Goal: Navigation & Orientation: Find specific page/section

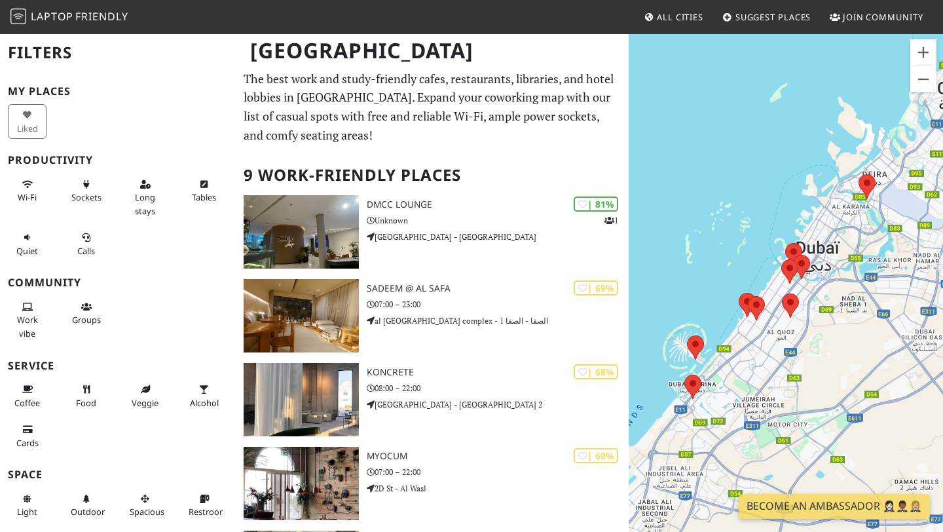
click at [305, 48] on h1 "[GEOGRAPHIC_DATA]" at bounding box center [433, 51] width 387 height 36
click at [921, 90] on button "Zoom arrière" at bounding box center [924, 79] width 26 height 26
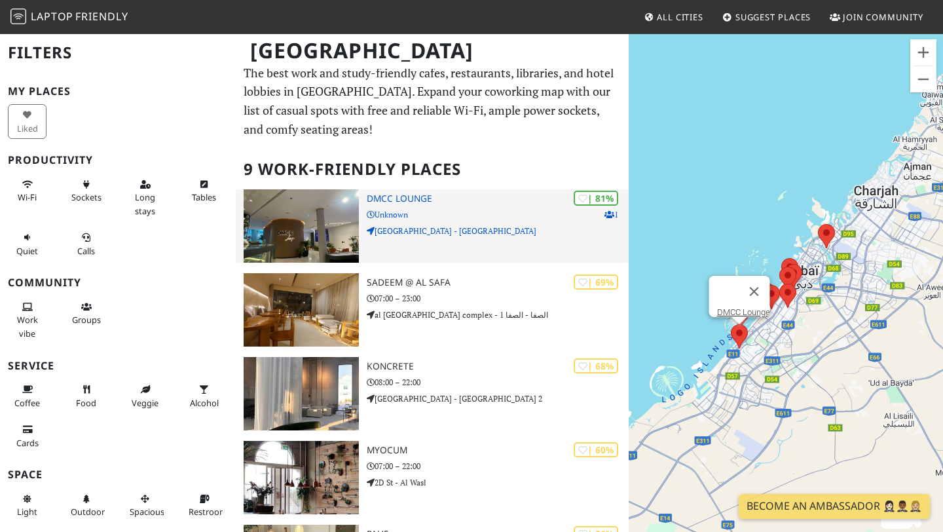
scroll to position [7, 0]
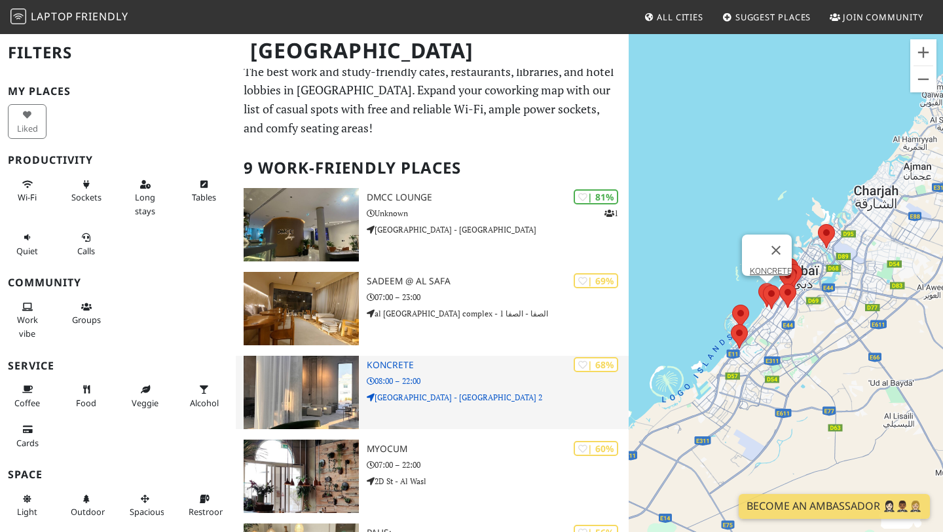
click at [410, 369] on h3 "KONCRETE" at bounding box center [498, 365] width 262 height 11
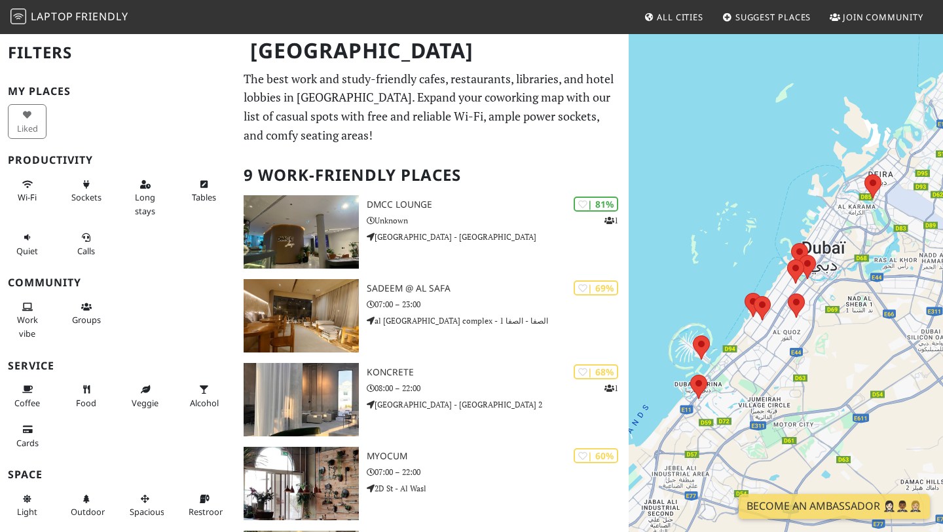
scroll to position [7, 0]
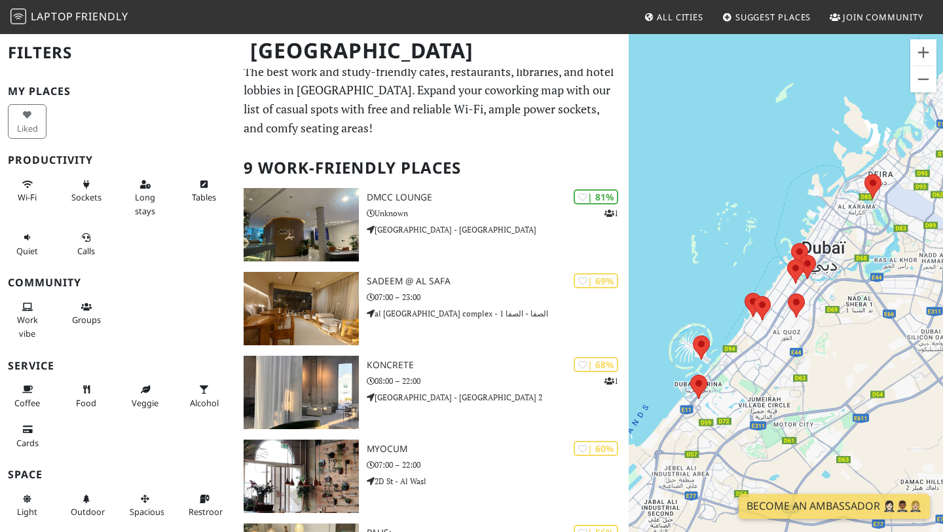
click at [662, 20] on span "All Cities" at bounding box center [680, 17] width 47 height 12
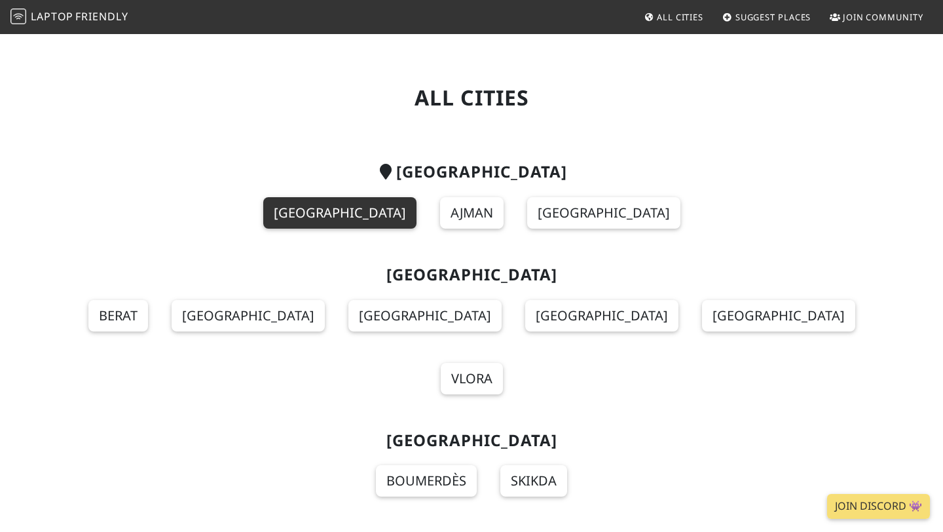
click at [375, 208] on link "[GEOGRAPHIC_DATA]" at bounding box center [339, 212] width 153 height 31
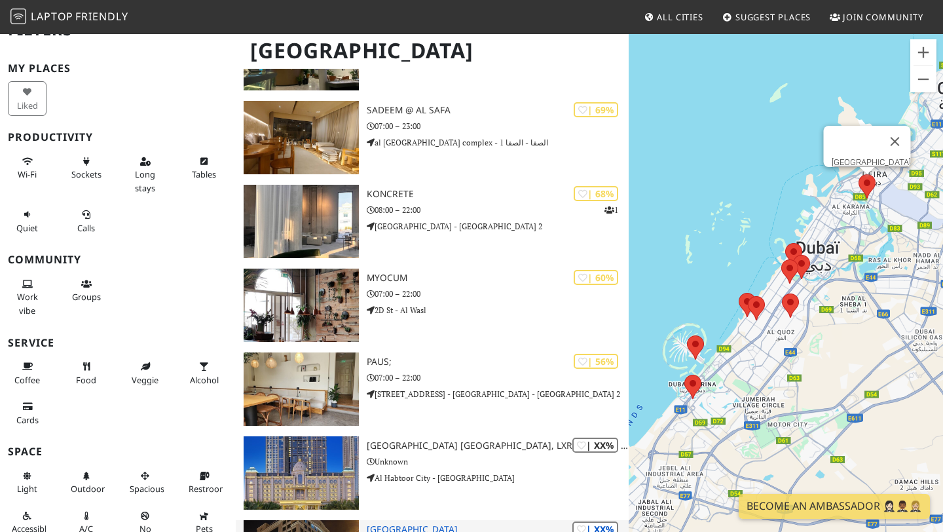
scroll to position [142, 0]
